Goal: Task Accomplishment & Management: Manage account settings

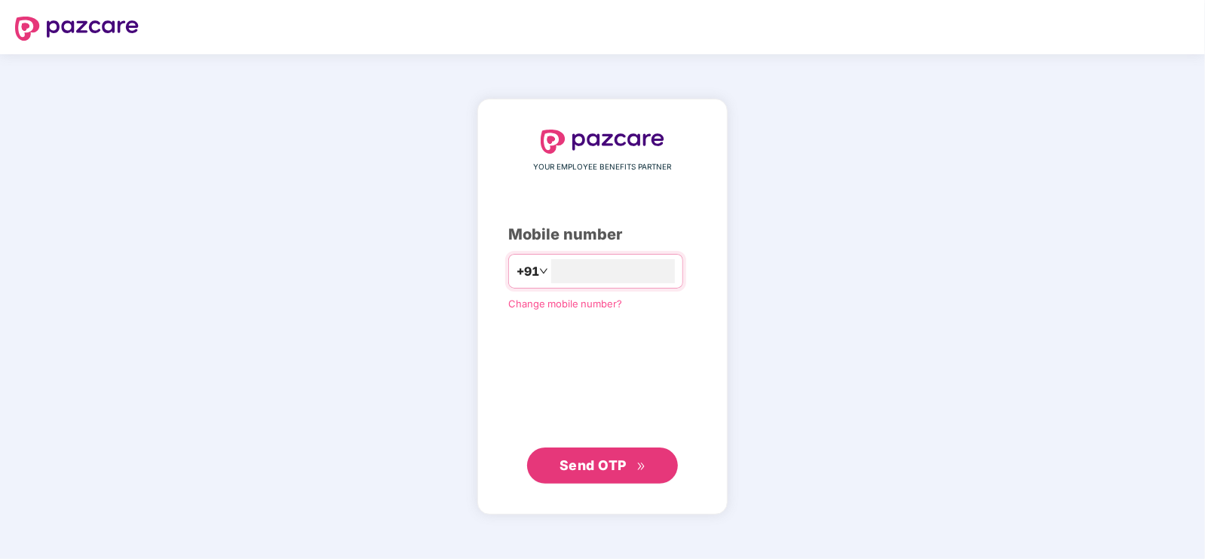
type input "**********"
drag, startPoint x: 578, startPoint y: 457, endPoint x: 599, endPoint y: 446, distance: 23.6
click at [578, 457] on span "Send OTP" at bounding box center [592, 465] width 67 height 16
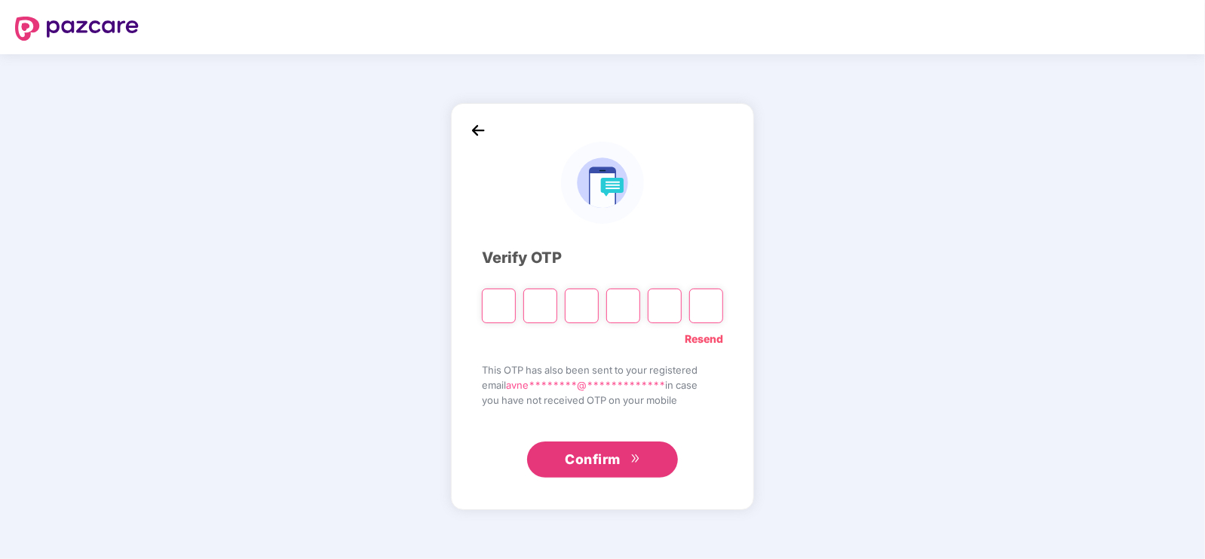
type input "*"
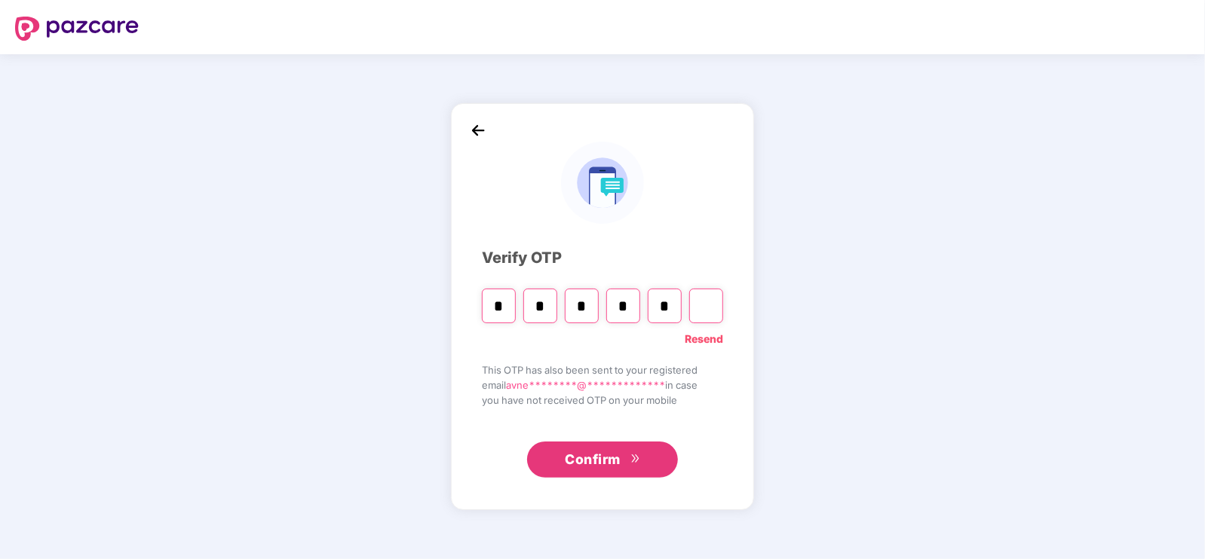
type input "*"
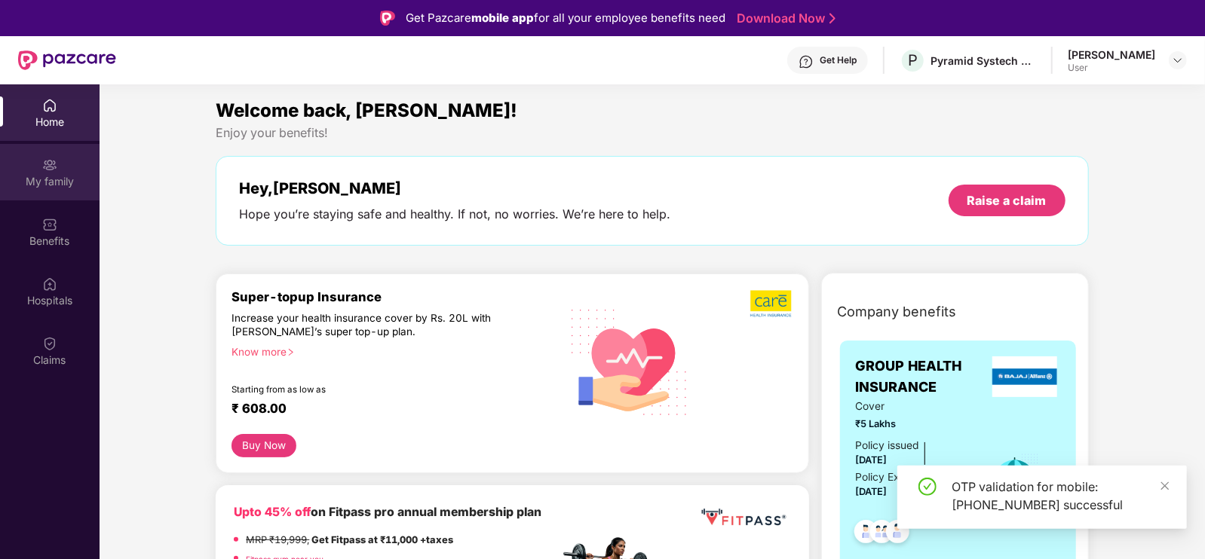
click at [48, 176] on div "My family" at bounding box center [50, 181] width 100 height 15
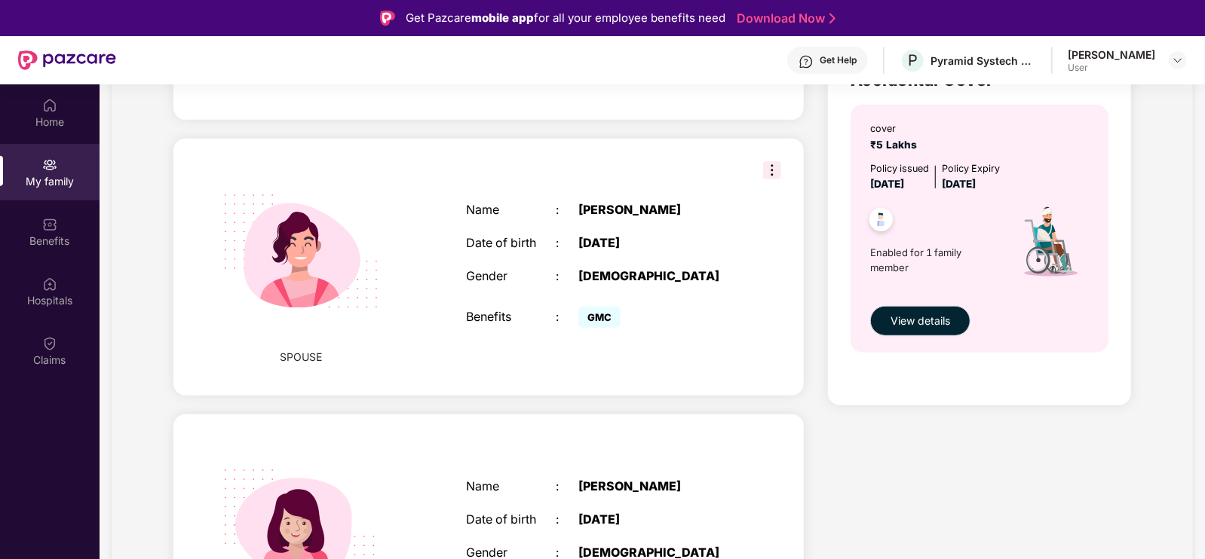
scroll to position [430, 0]
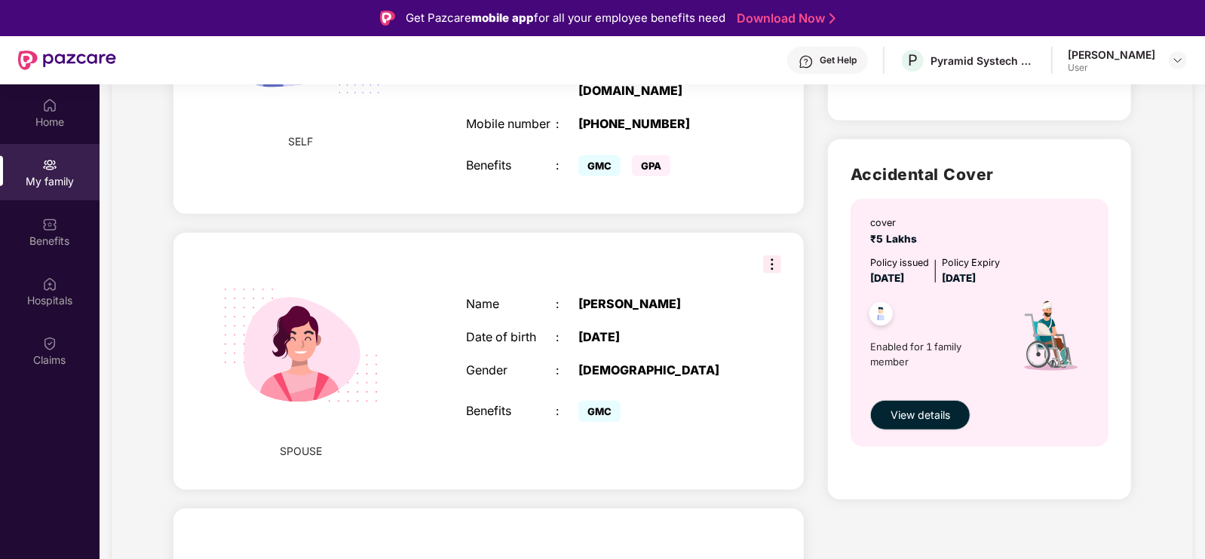
click at [763, 263] on img at bounding box center [772, 265] width 18 height 18
click at [572, 328] on div "Name : Priti Bharati Date of birth : 17 Dec 1999 Gender : FEMALE Benefits : GMC" at bounding box center [601, 361] width 300 height 167
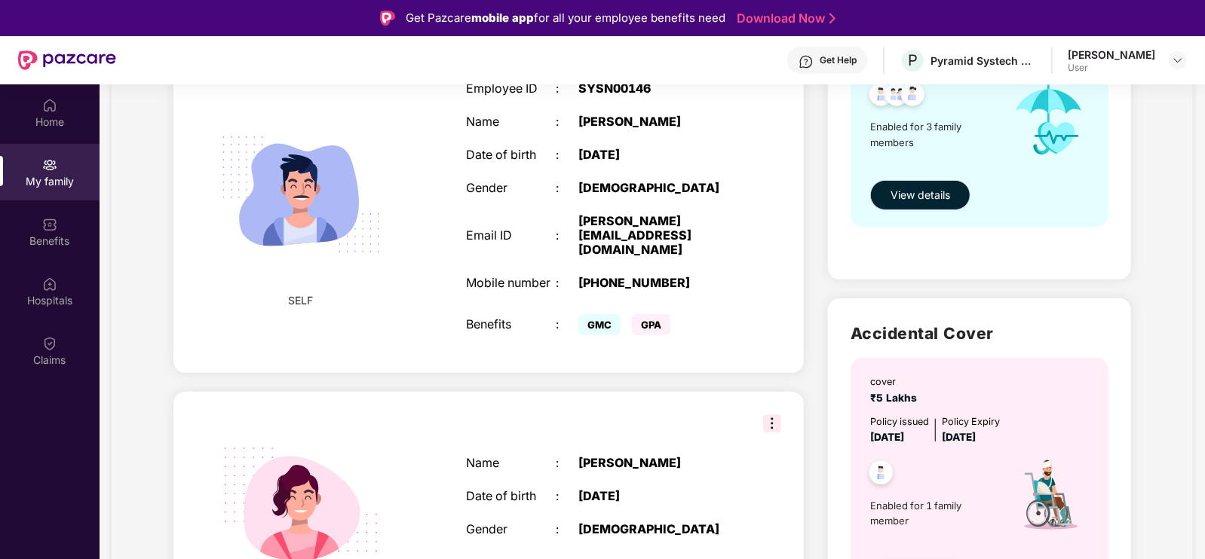
scroll to position [241, 0]
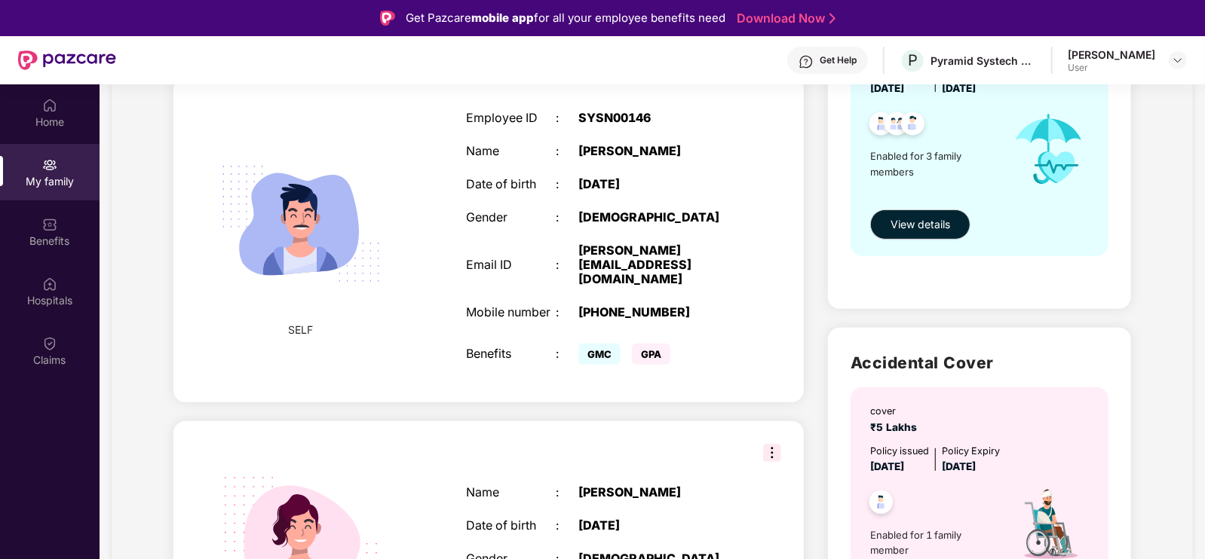
click at [670, 363] on span "GPA" at bounding box center [651, 354] width 38 height 21
click at [658, 356] on span "GPA" at bounding box center [651, 354] width 38 height 21
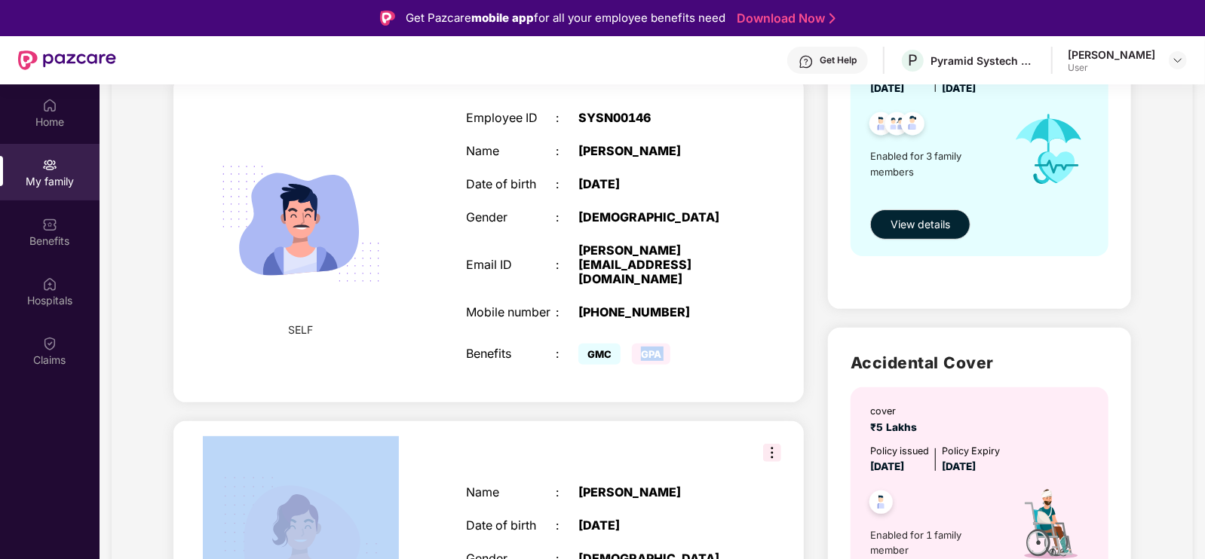
click at [658, 356] on span "GPA" at bounding box center [651, 354] width 38 height 21
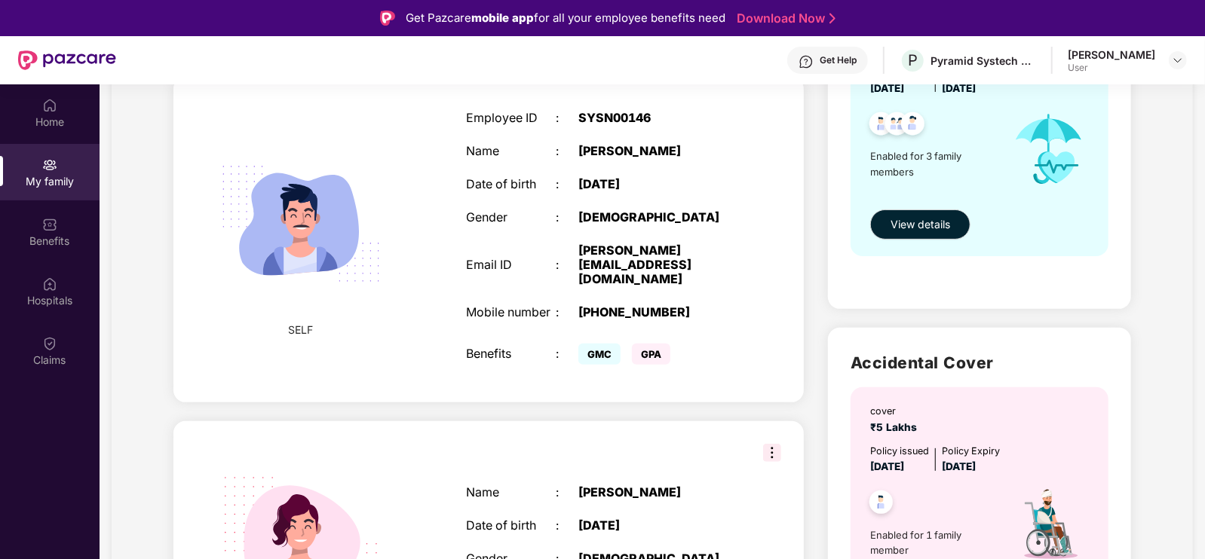
click at [547, 361] on div "Benefits" at bounding box center [511, 354] width 90 height 14
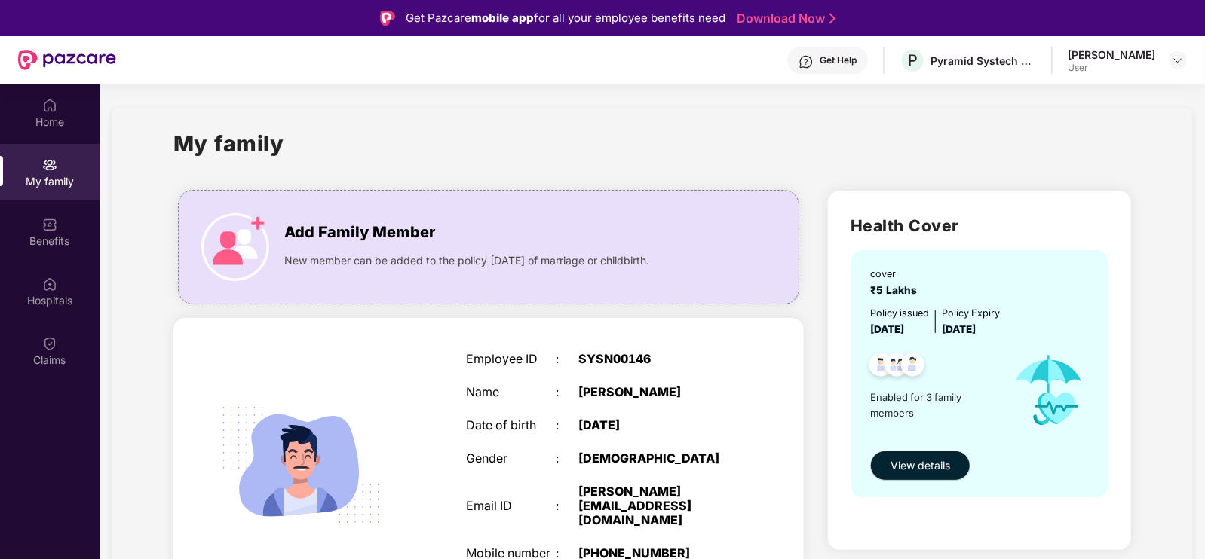
scroll to position [93, 0]
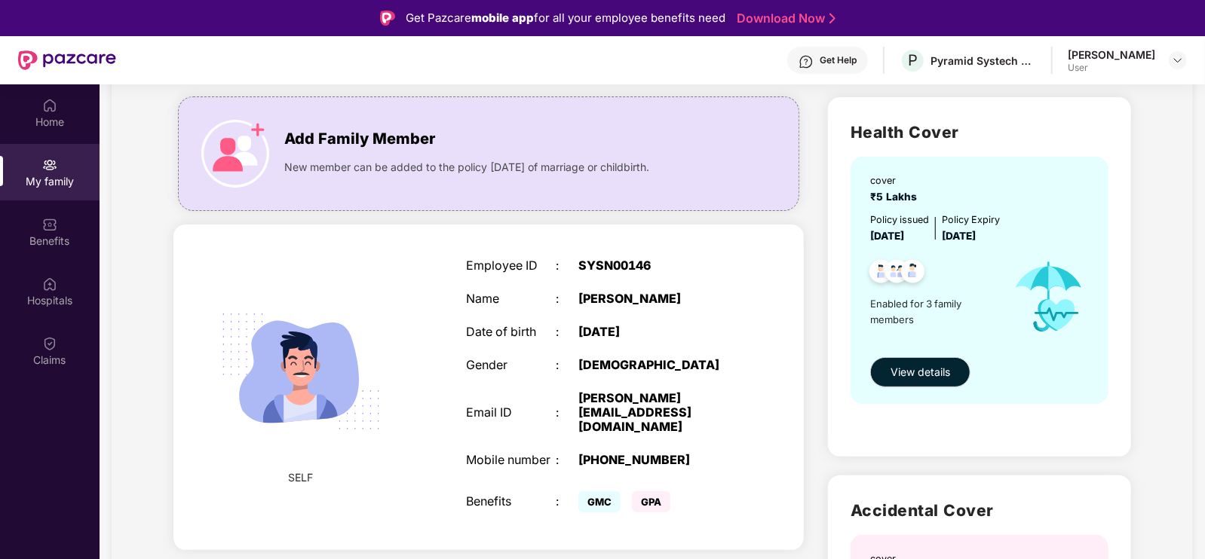
click at [1166, 62] on div "Avneet Kumar User" at bounding box center [1127, 61] width 119 height 26
click at [1172, 59] on img at bounding box center [1178, 60] width 12 height 12
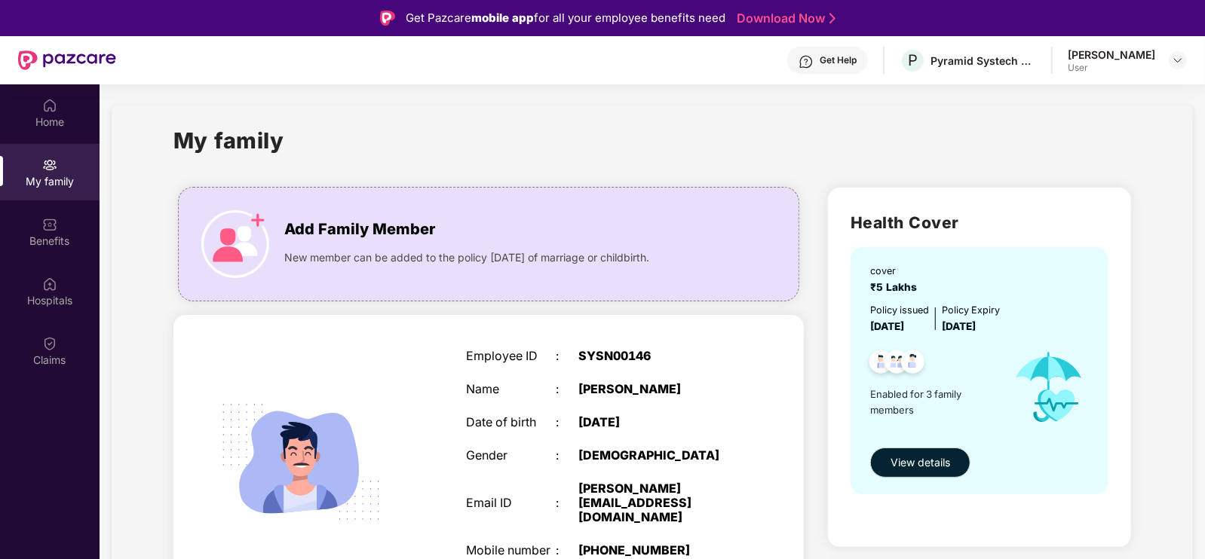
scroll to position [0, 0]
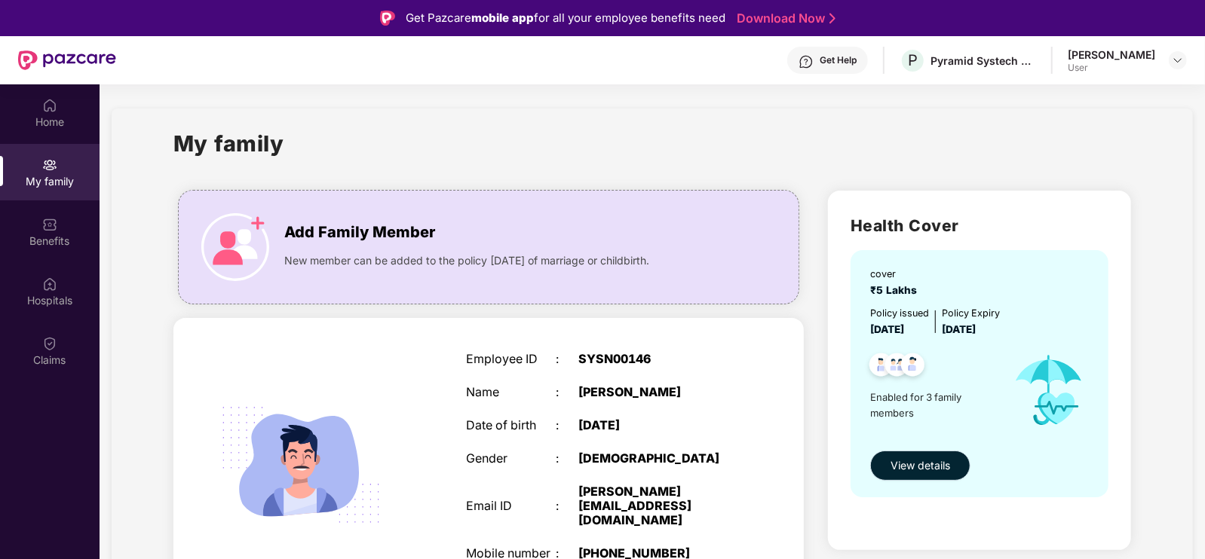
click at [891, 458] on span "View details" at bounding box center [920, 466] width 60 height 17
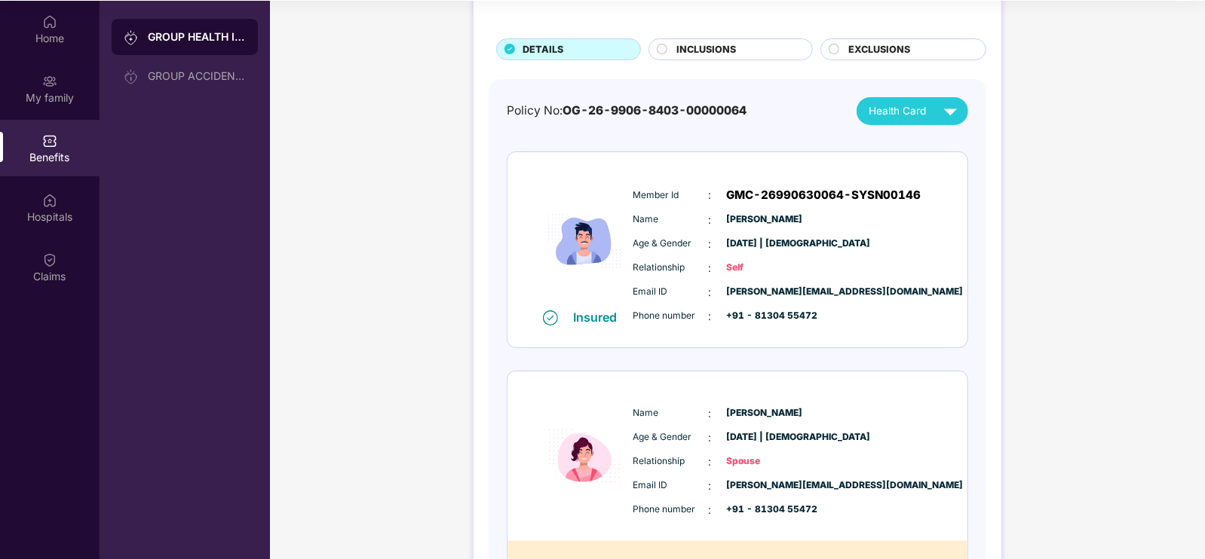
scroll to position [62, 0]
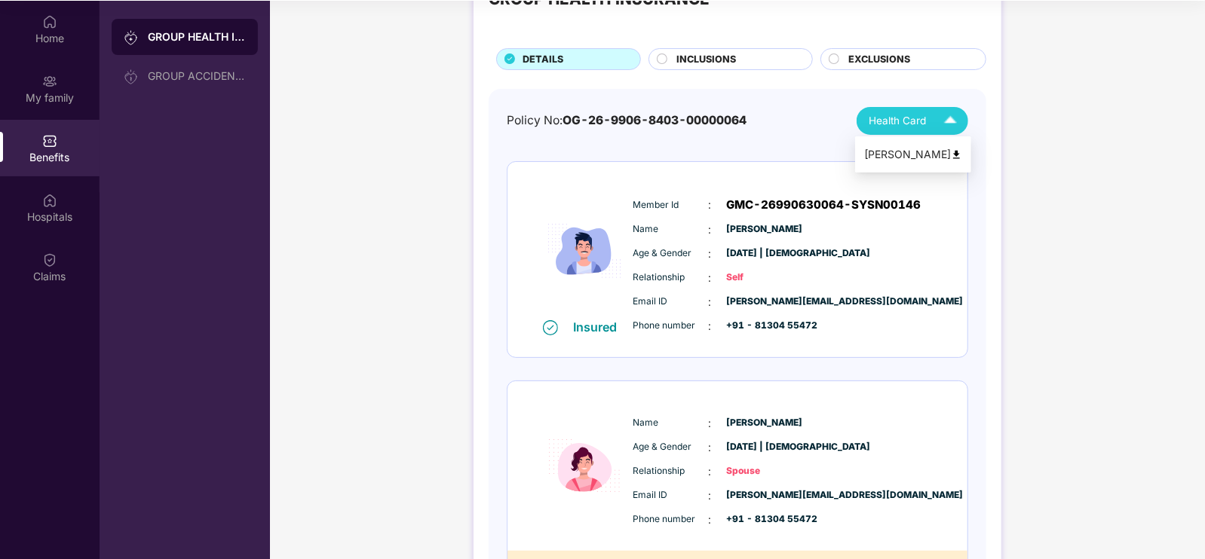
click at [947, 126] on img at bounding box center [950, 121] width 26 height 26
click at [826, 133] on div "Policy No: OG-26-9906-8403-00000064 Health Card" at bounding box center [737, 121] width 461 height 28
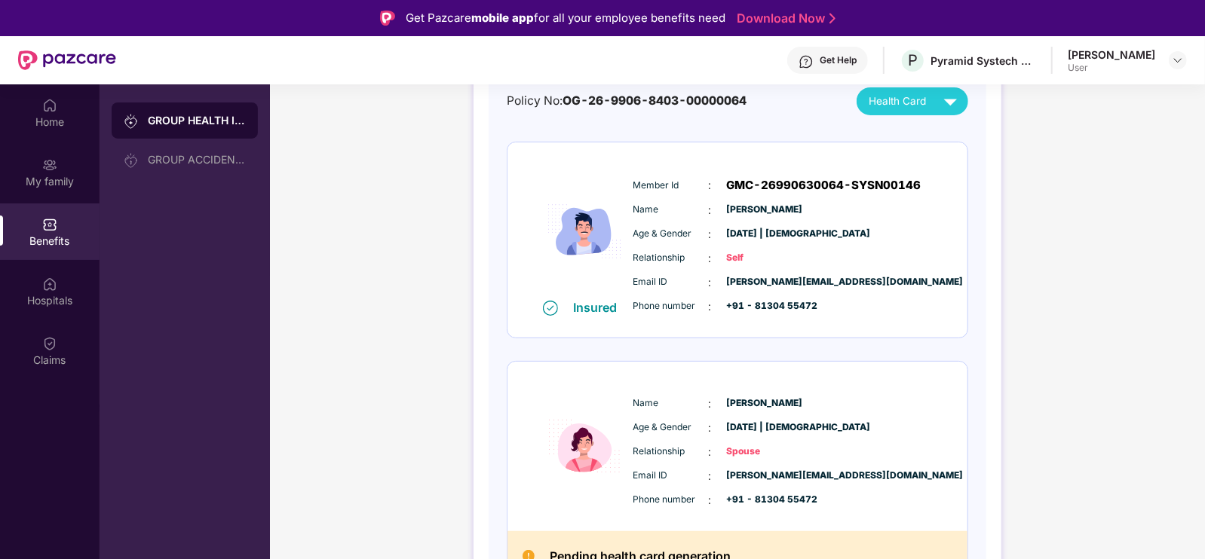
scroll to position [169, 0]
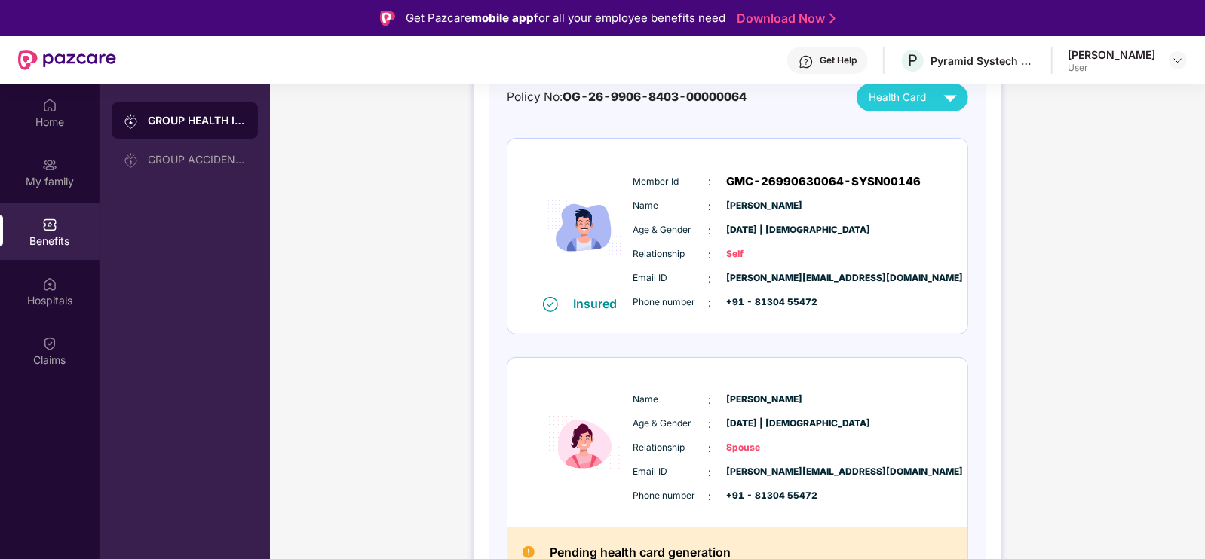
click at [1169, 72] on div "Avneet Kumar User" at bounding box center [1127, 61] width 119 height 26
click at [1180, 52] on div at bounding box center [1178, 60] width 18 height 18
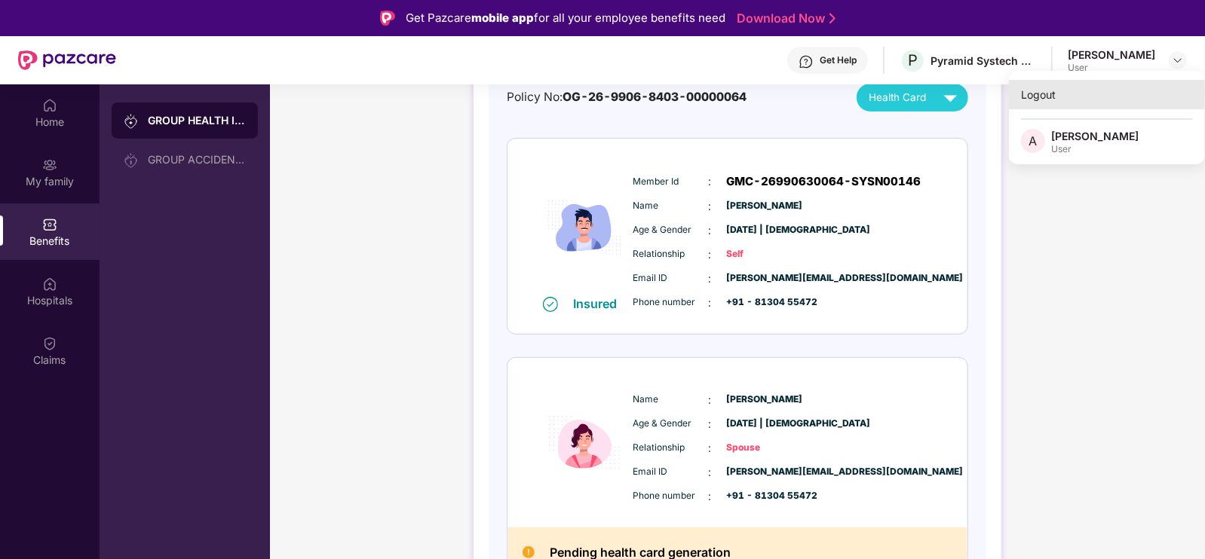
click at [1055, 101] on div "Logout" at bounding box center [1107, 94] width 196 height 29
